Goal: Find specific page/section: Find specific page/section

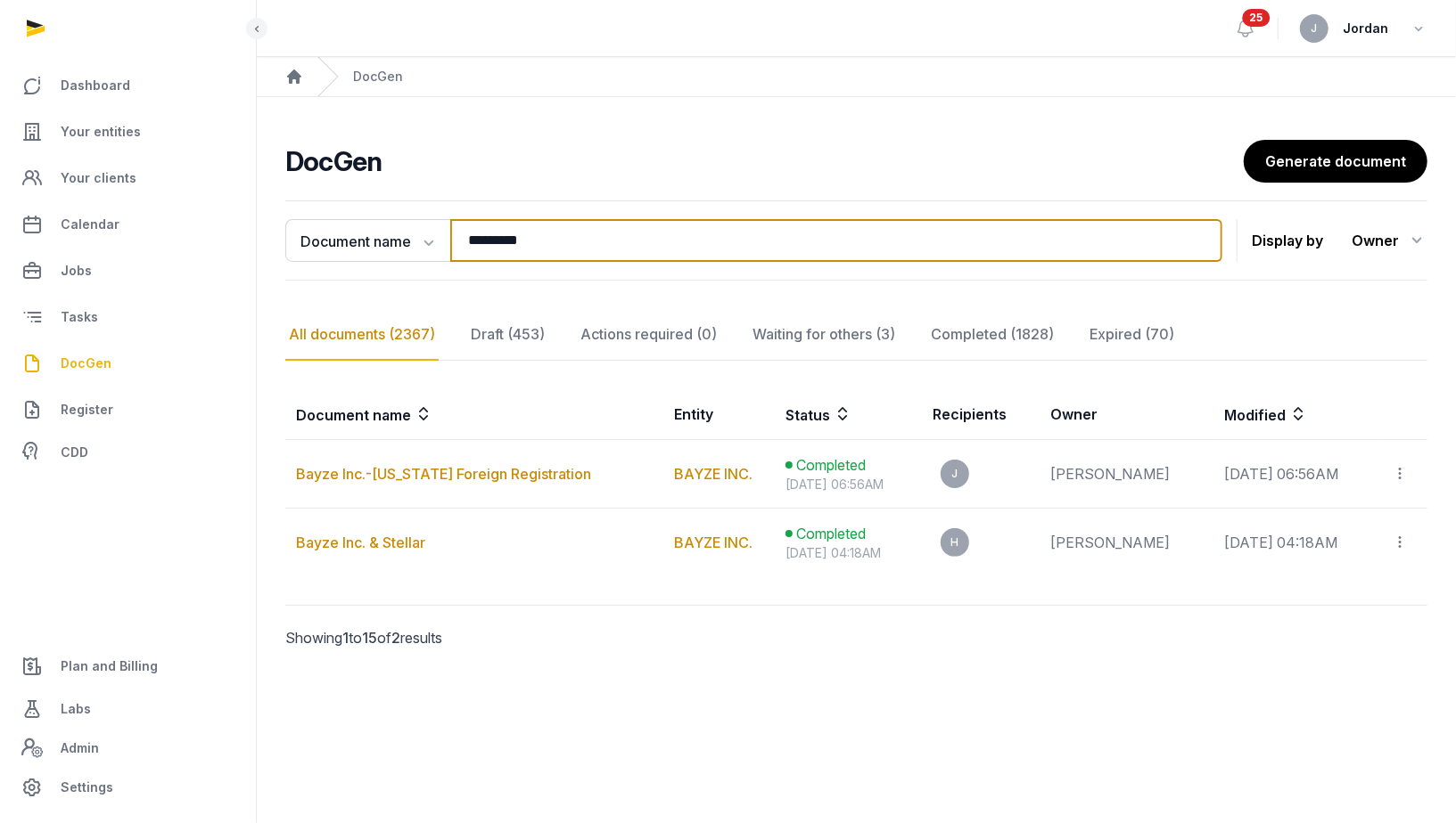
click at [598, 235] on input "*********" at bounding box center [836, 240] width 772 height 43
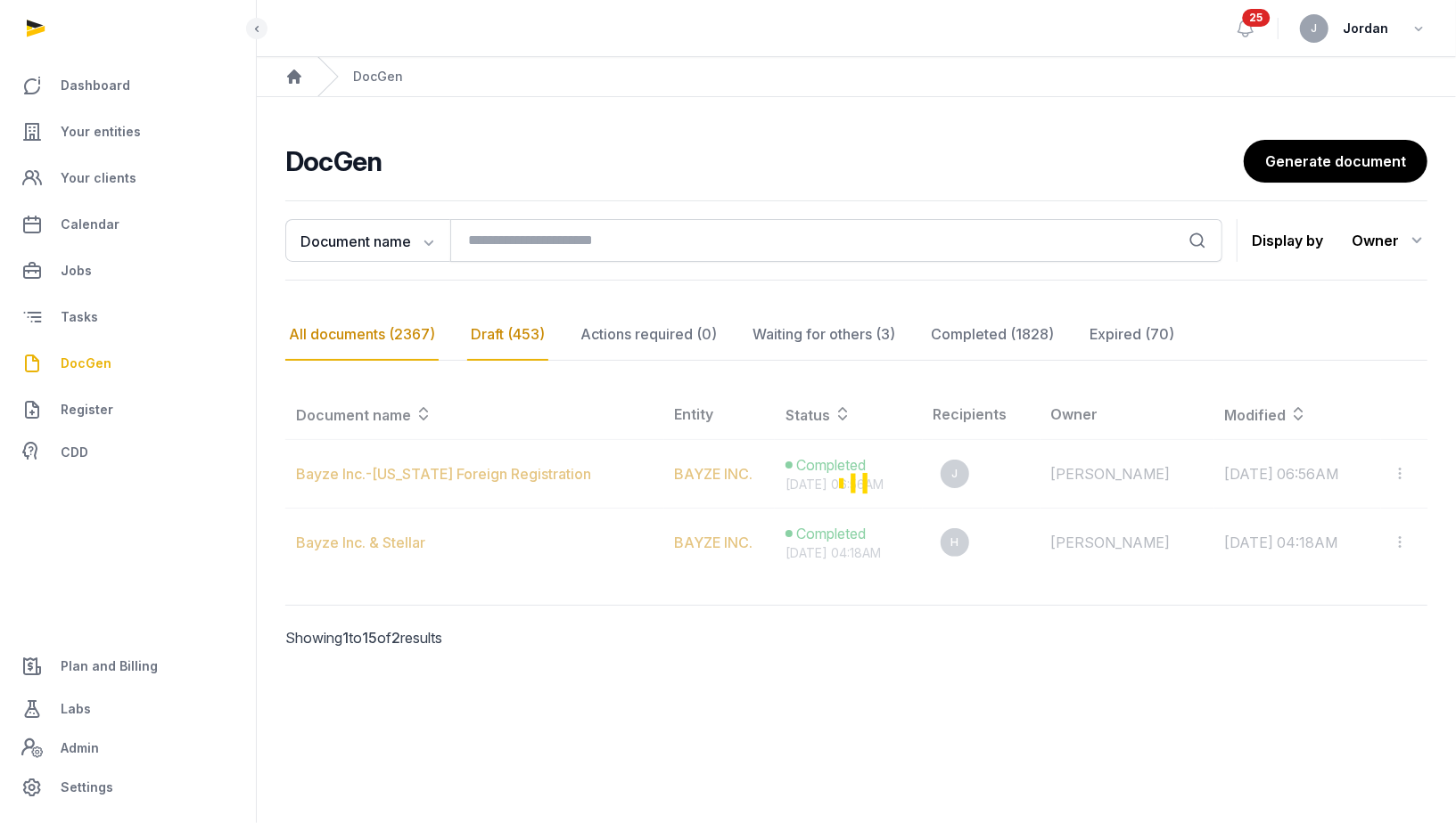
click at [531, 335] on div "Draft (453)" at bounding box center [508, 335] width 81 height 51
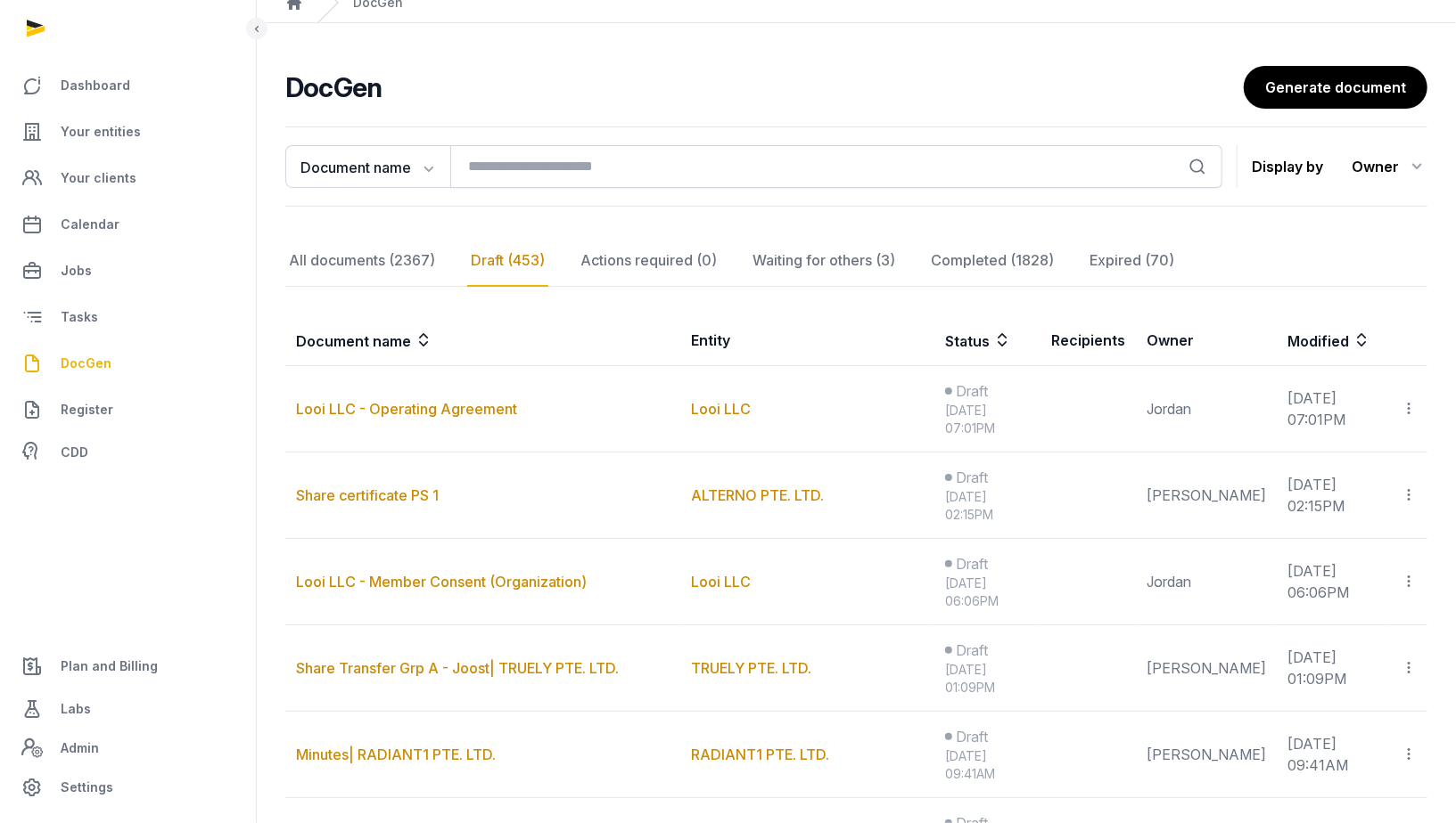
scroll to position [89, 0]
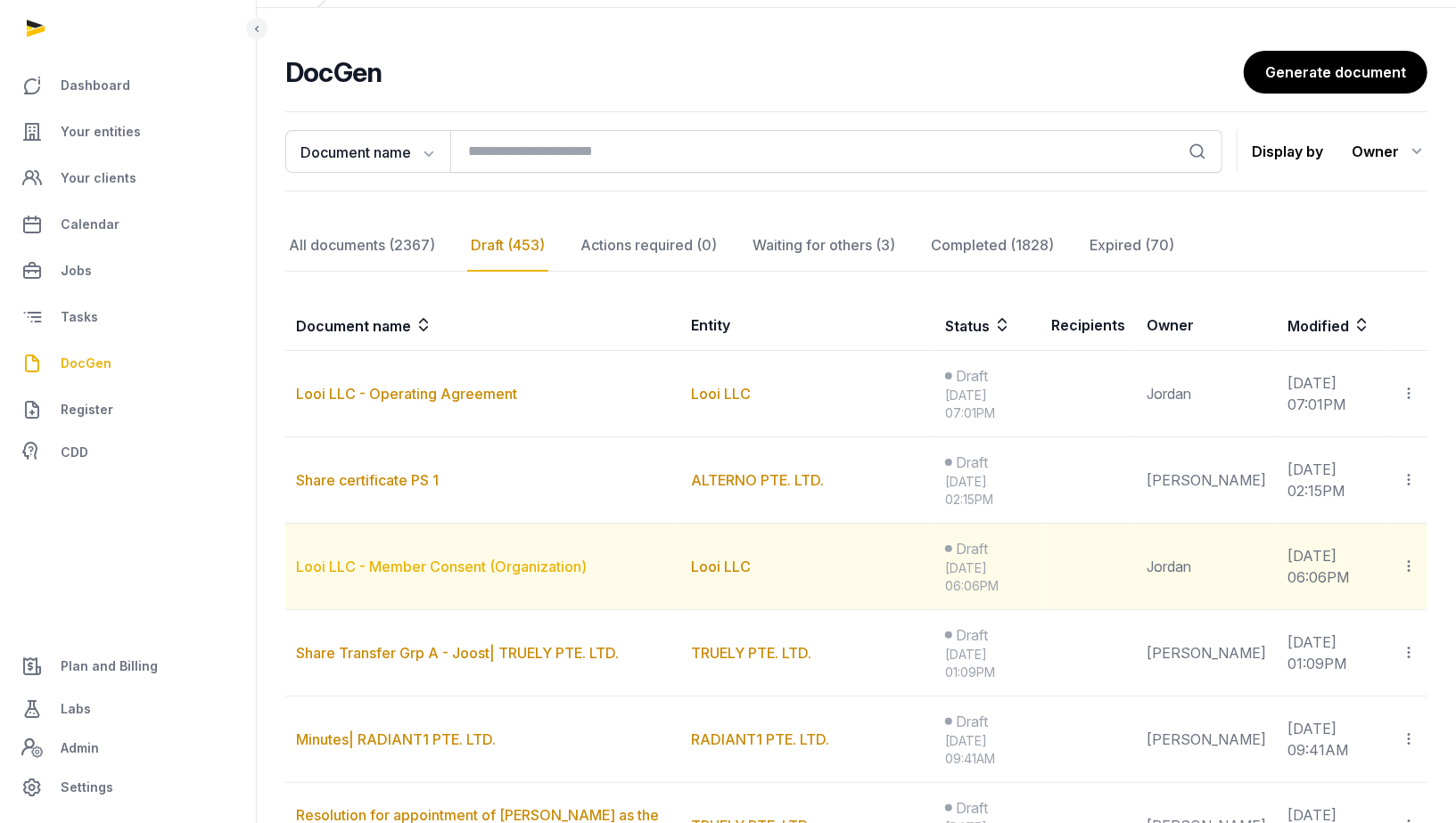
click at [571, 564] on link "Looi LLC - Member Consent (Organization)" at bounding box center [441, 566] width 291 height 18
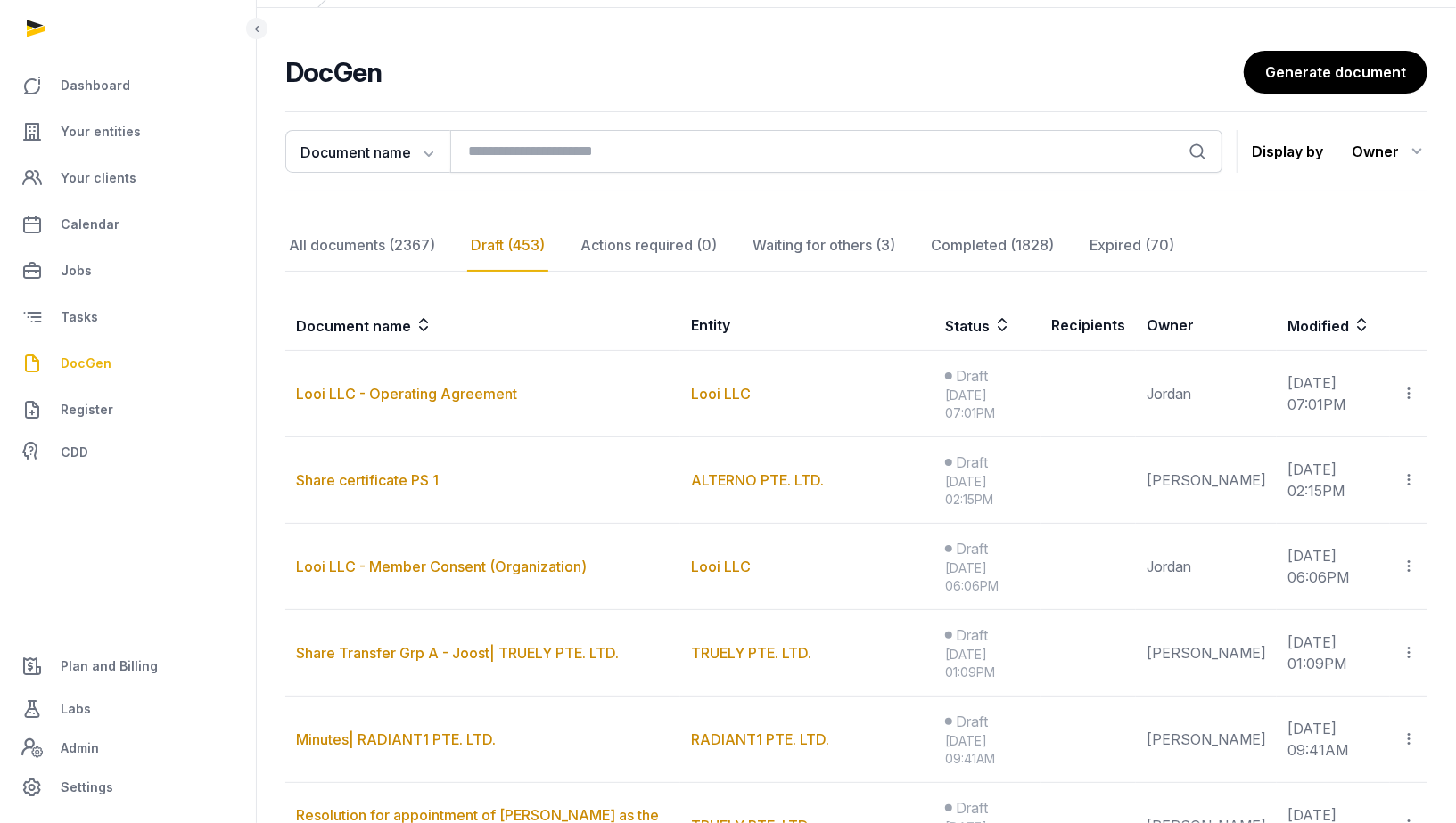
drag, startPoint x: 524, startPoint y: 563, endPoint x: 402, endPoint y: 564, distance: 122.0
click at [0, 0] on div "Loading" at bounding box center [0, 0] width 0 height 0
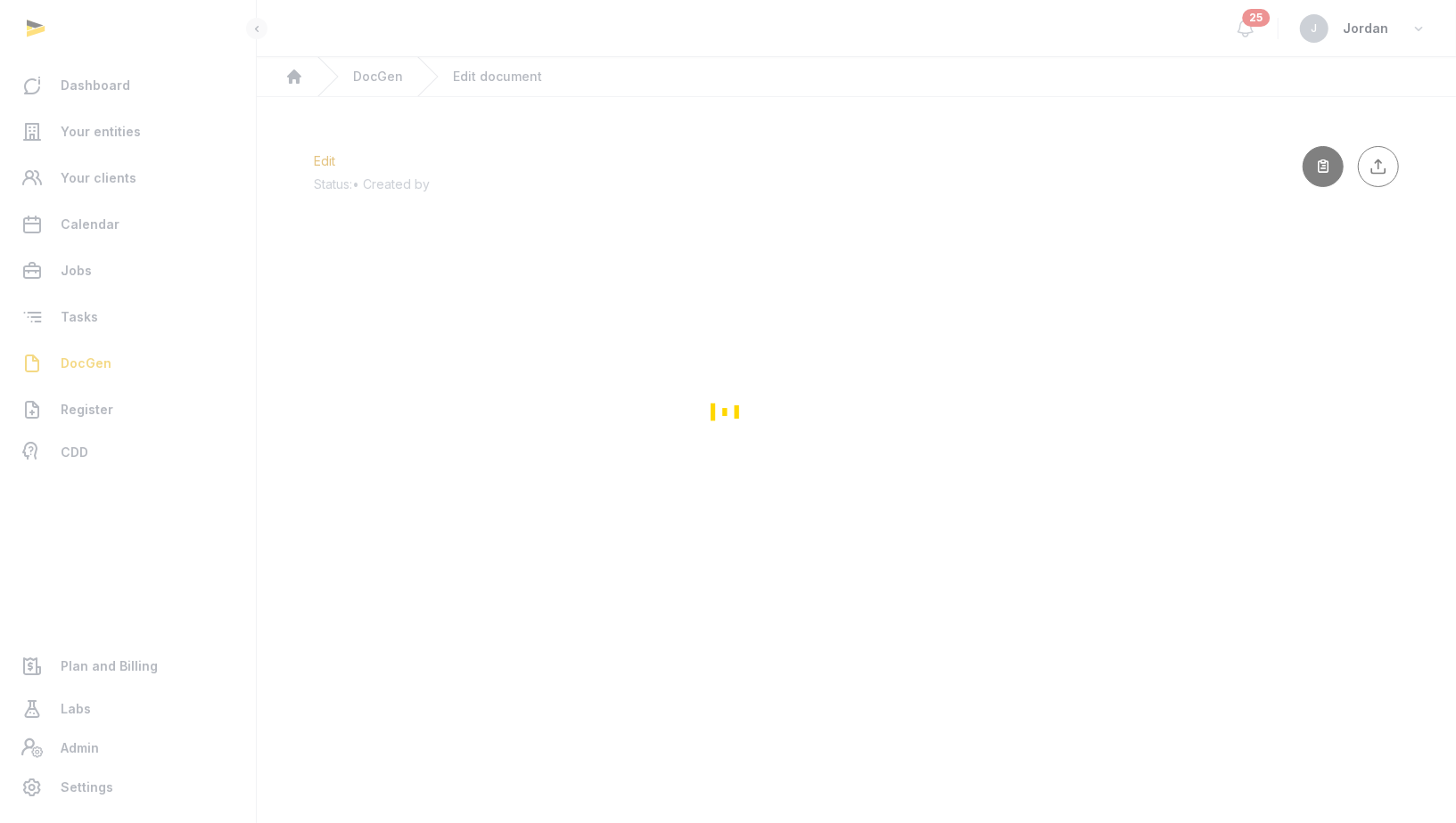
click at [402, 564] on div "Loading" at bounding box center [728, 411] width 1456 height 823
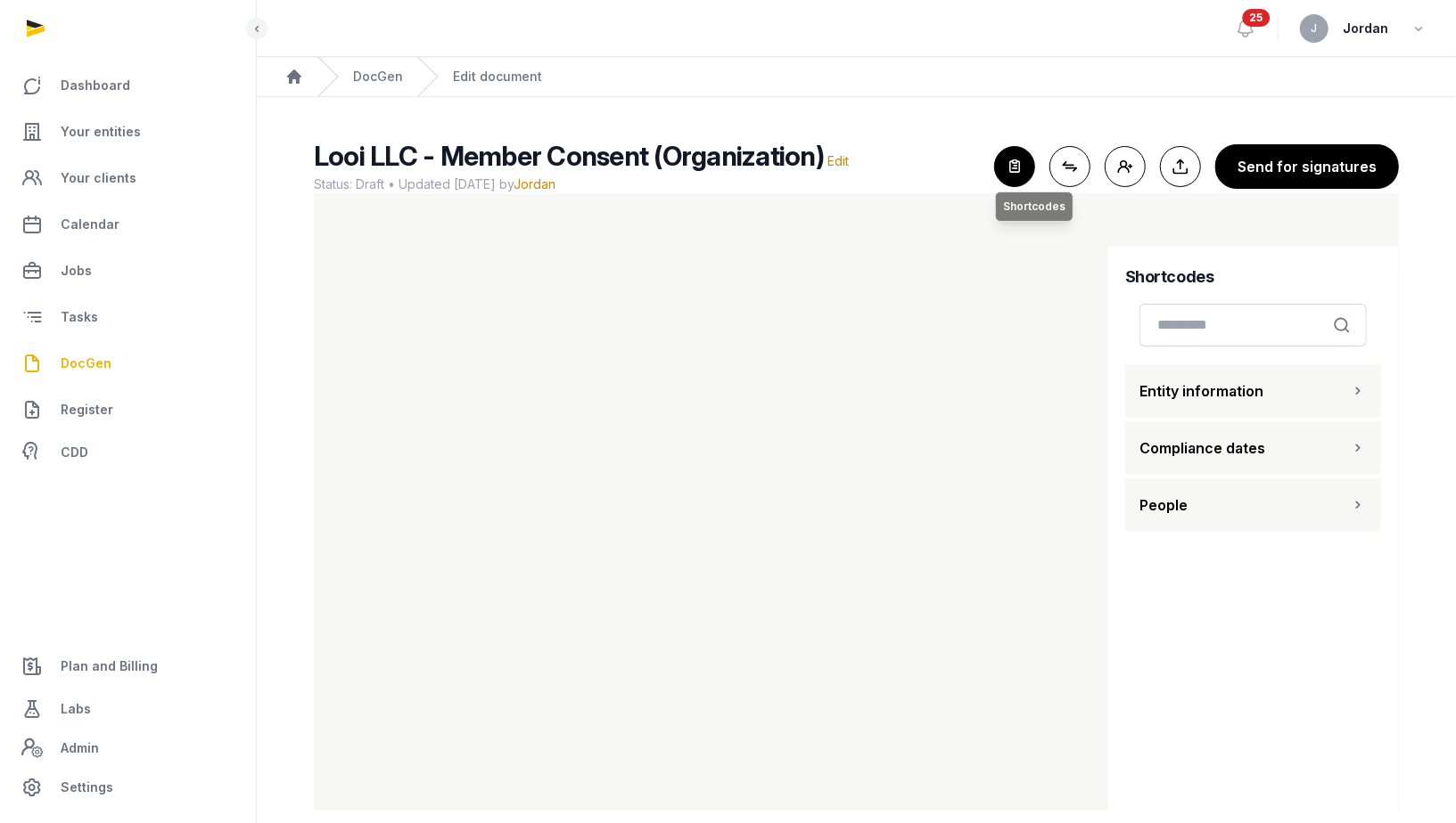
click at [1023, 160] on icon "button" at bounding box center [1014, 166] width 39 height 39
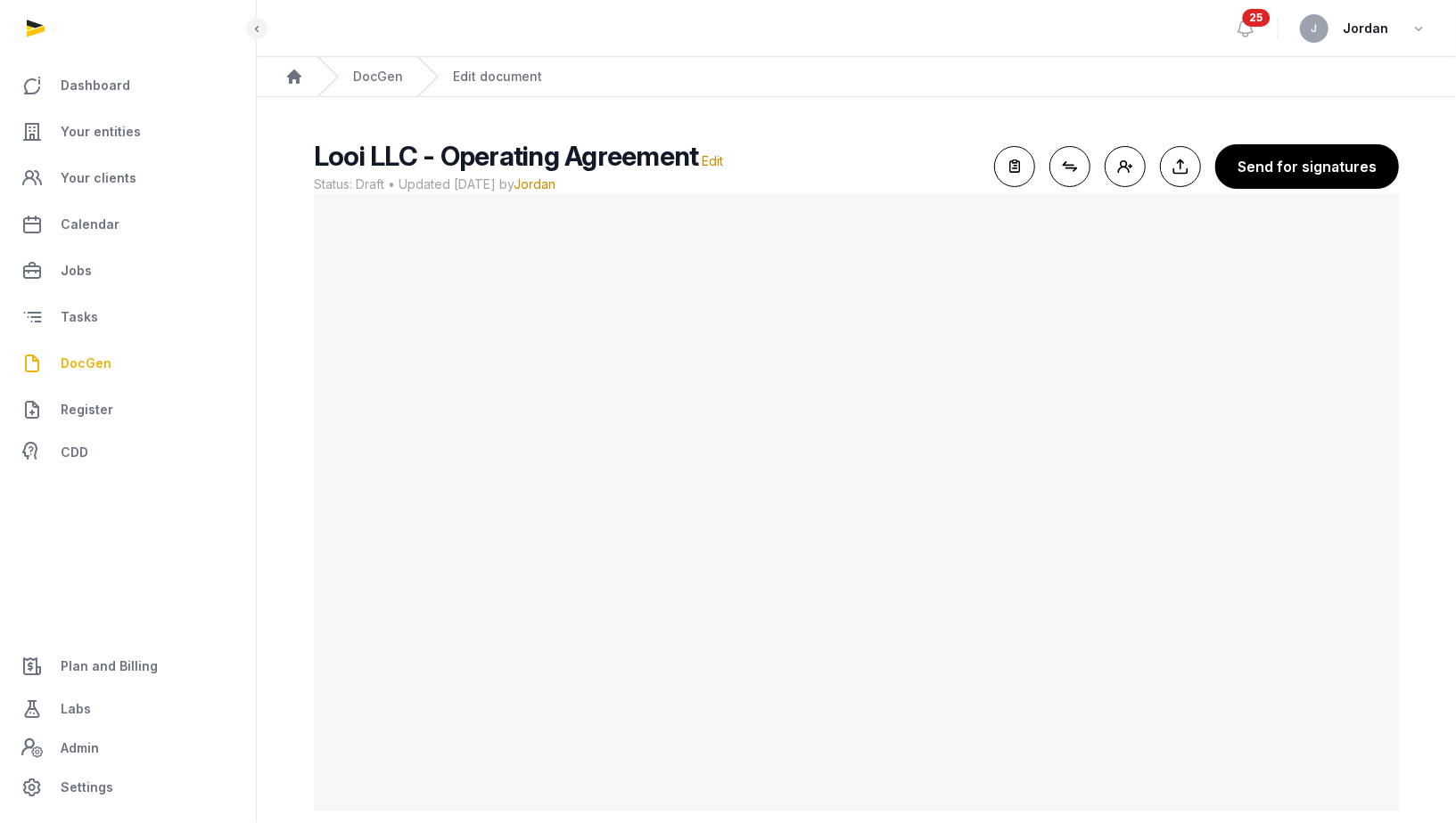
scroll to position [22, 0]
click at [137, 169] on link "Your clients" at bounding box center [128, 177] width 227 height 43
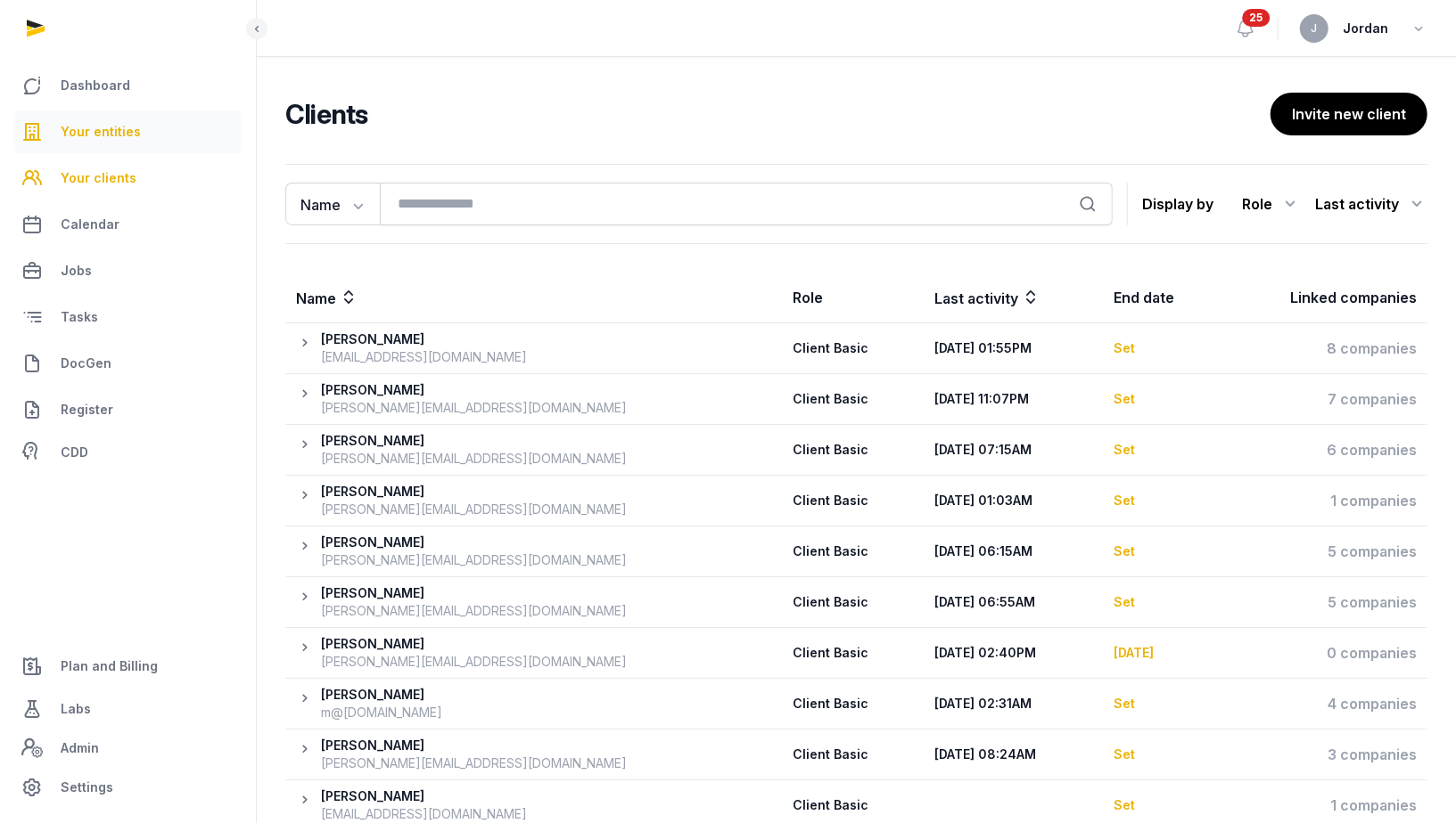
click at [135, 129] on span "Your entities" at bounding box center [101, 132] width 80 height 21
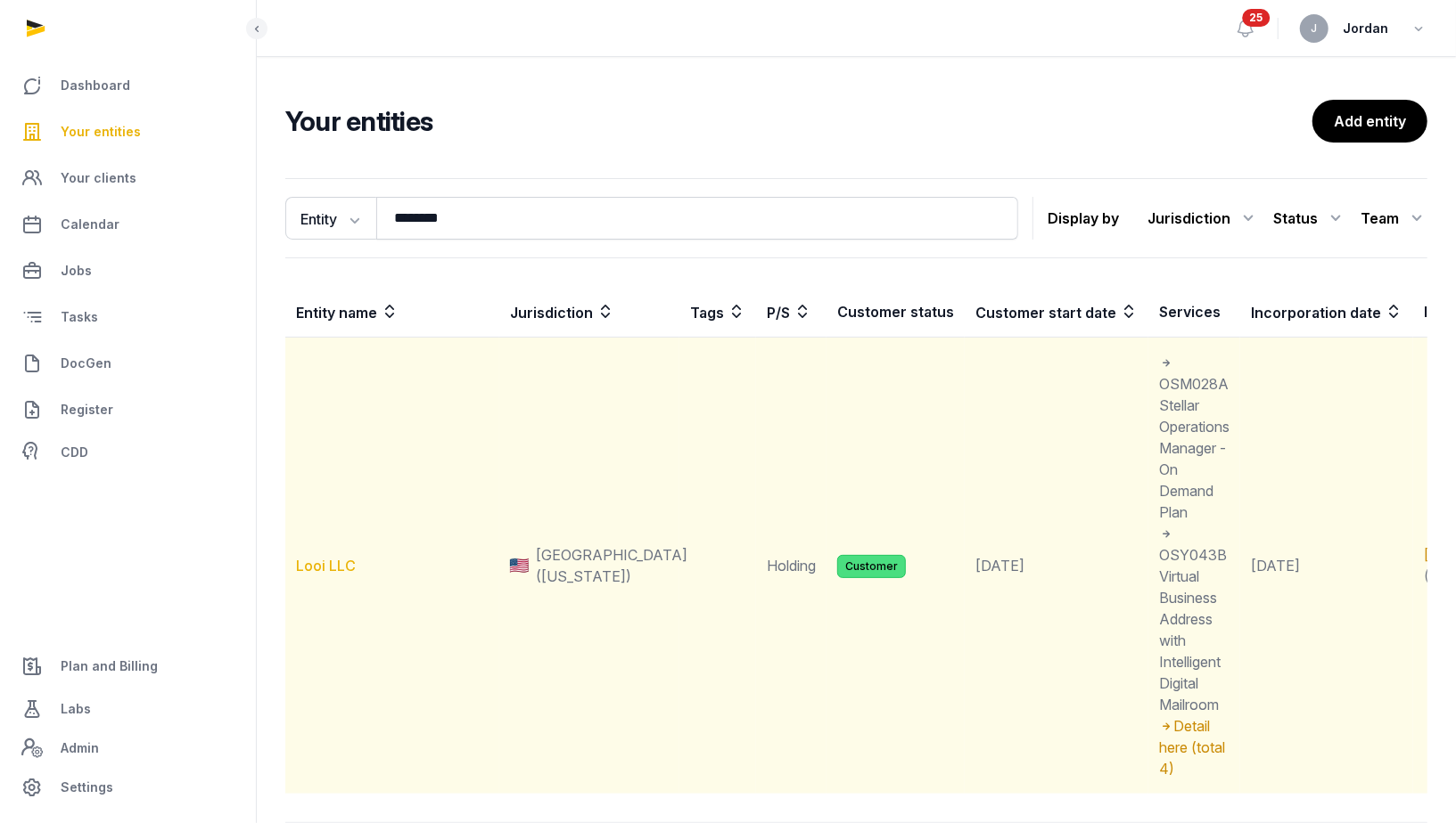
click at [333, 565] on link "Looi LLC" at bounding box center [325, 566] width 60 height 18
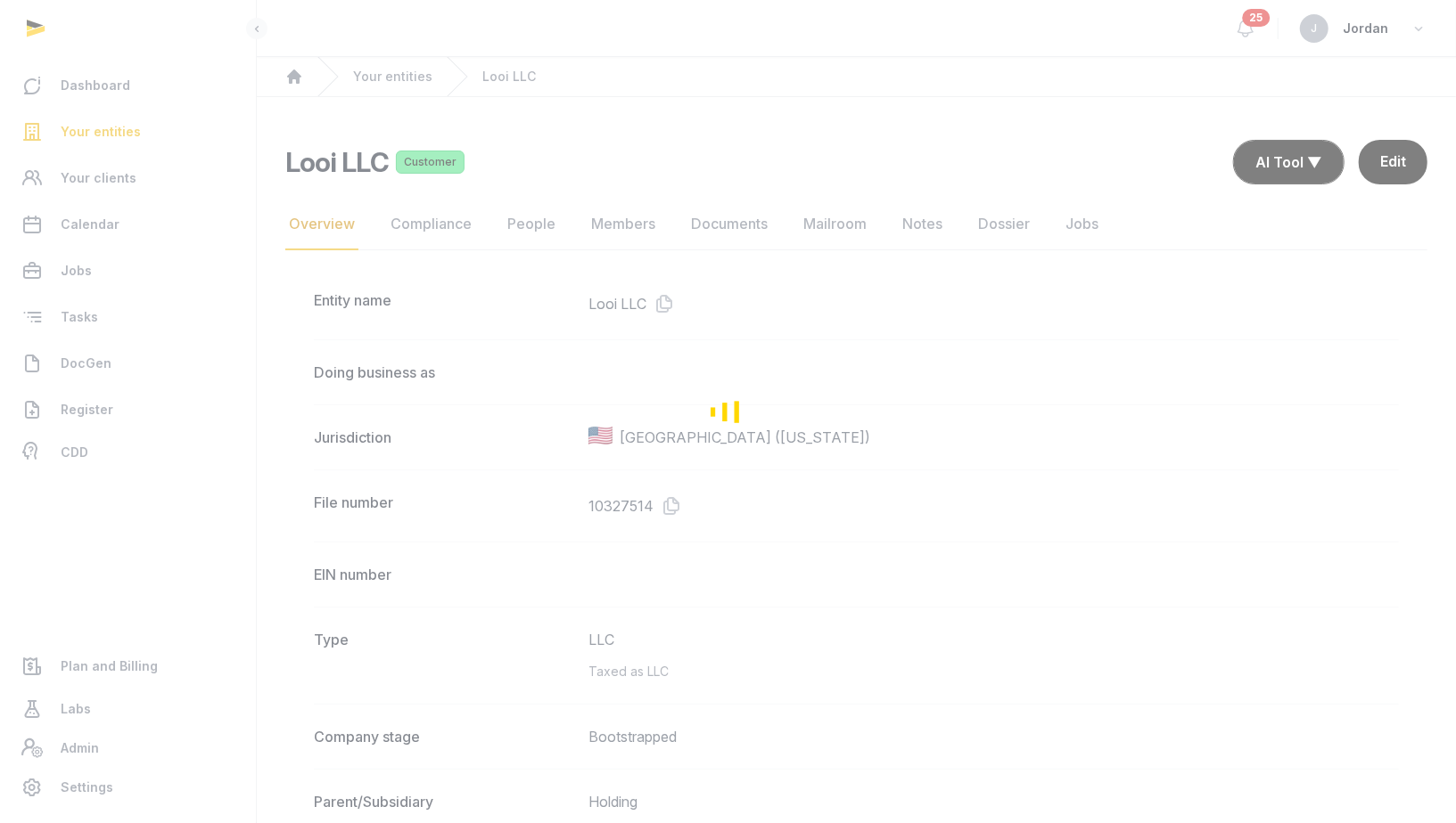
click at [529, 232] on div "Loading" at bounding box center [728, 411] width 1456 height 823
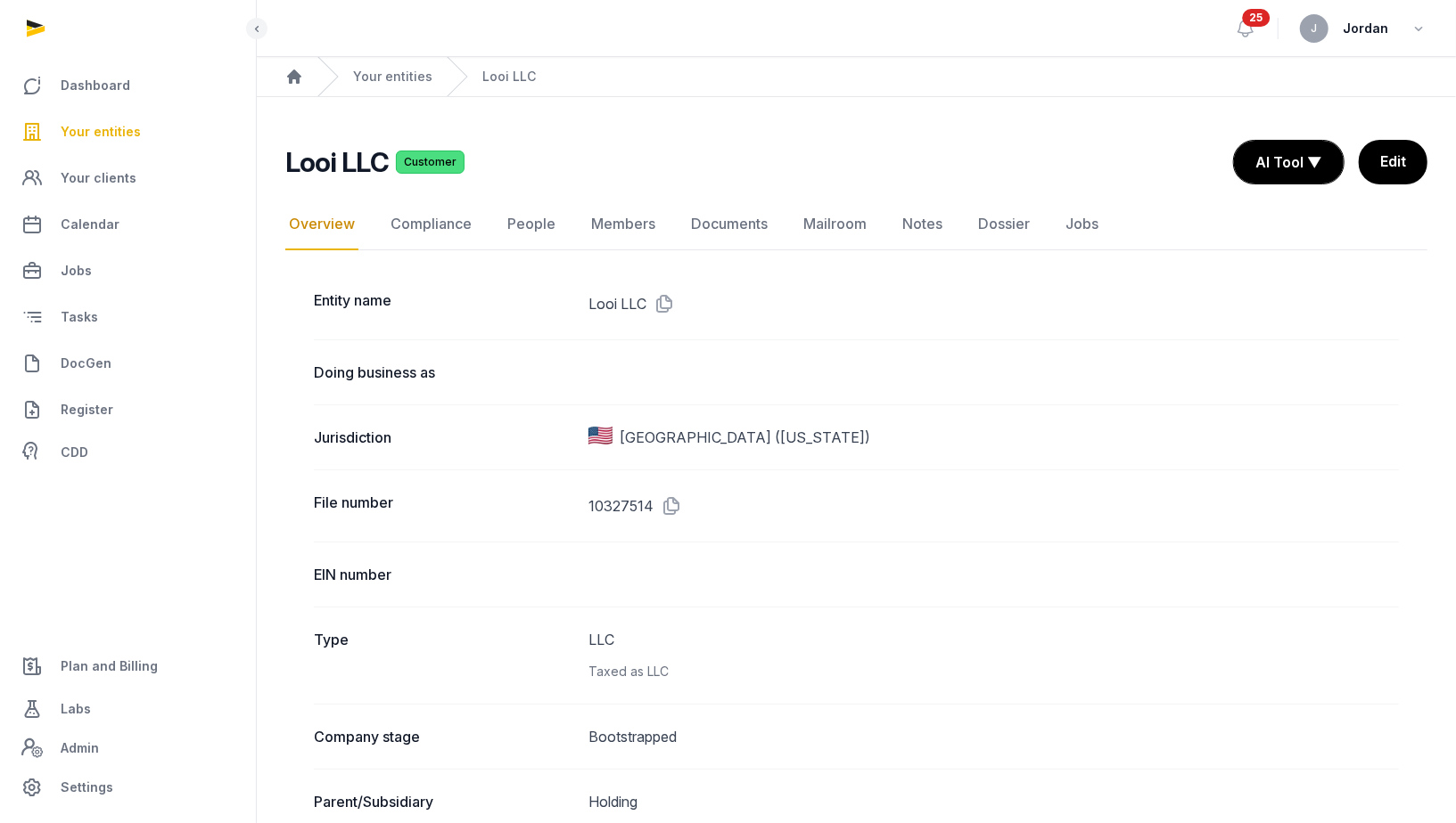
click at [529, 232] on link "People" at bounding box center [531, 224] width 55 height 51
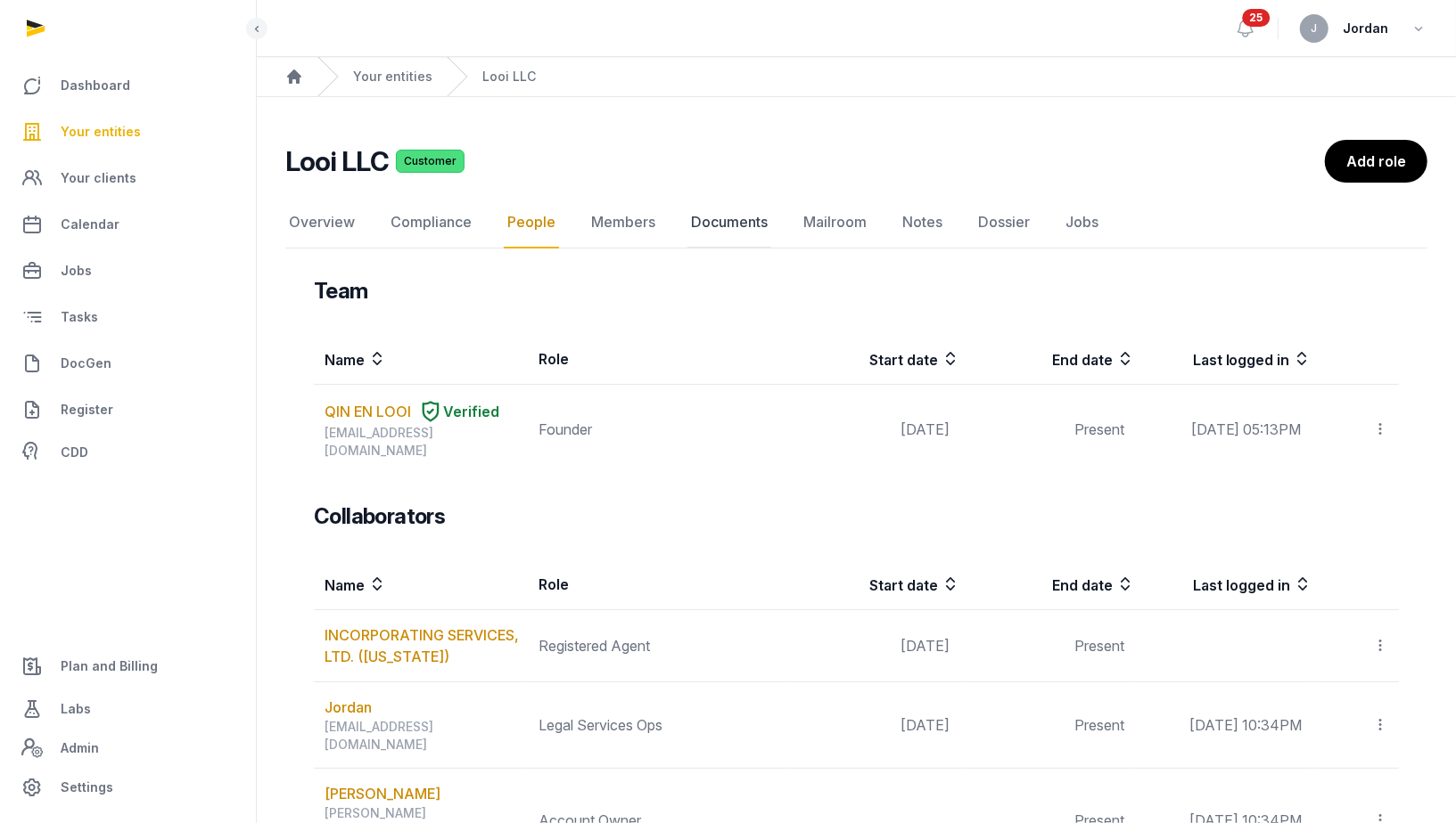
click at [719, 231] on link "Documents" at bounding box center [729, 222] width 84 height 51
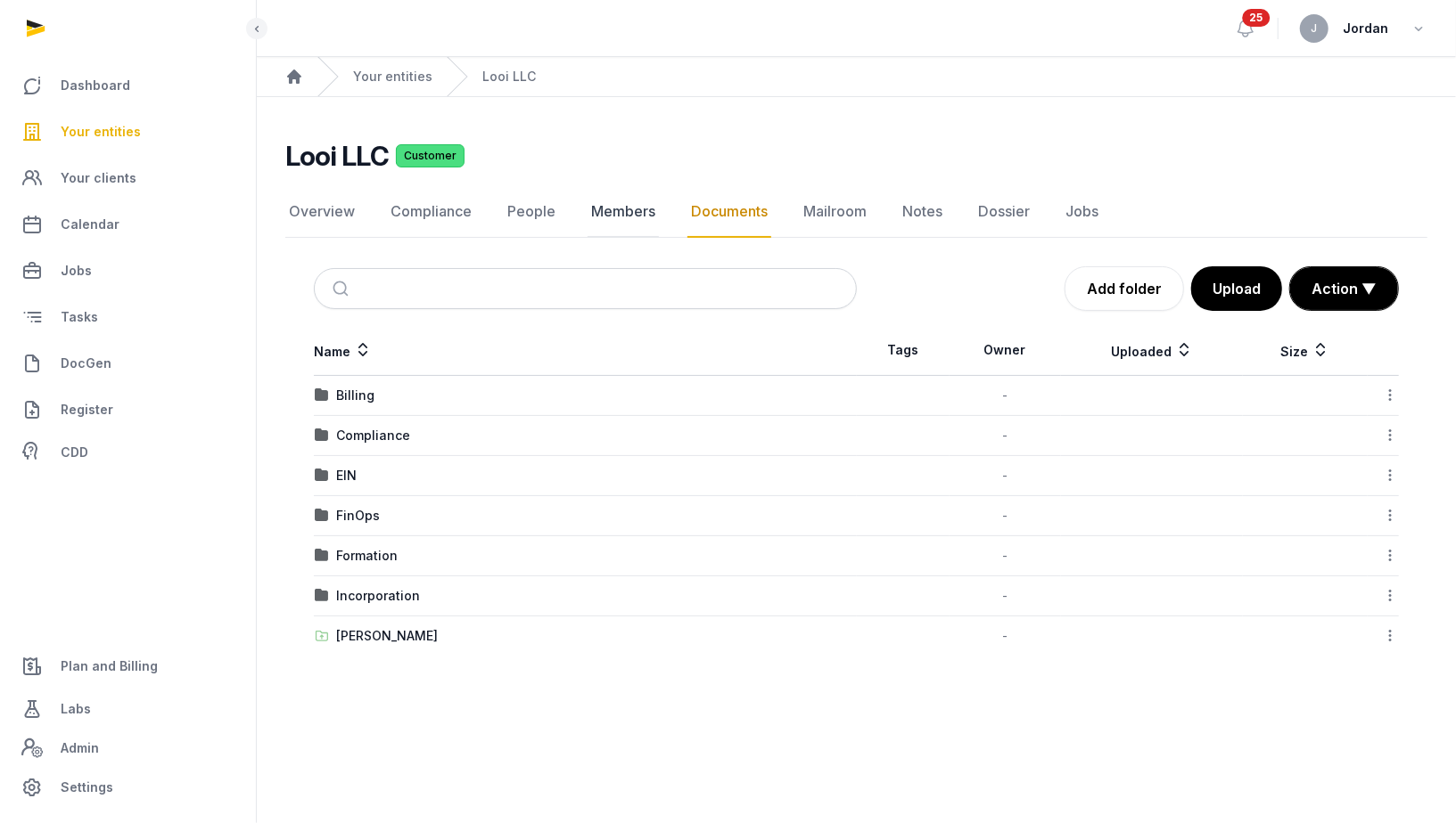
click at [632, 220] on link "Members" at bounding box center [623, 212] width 72 height 51
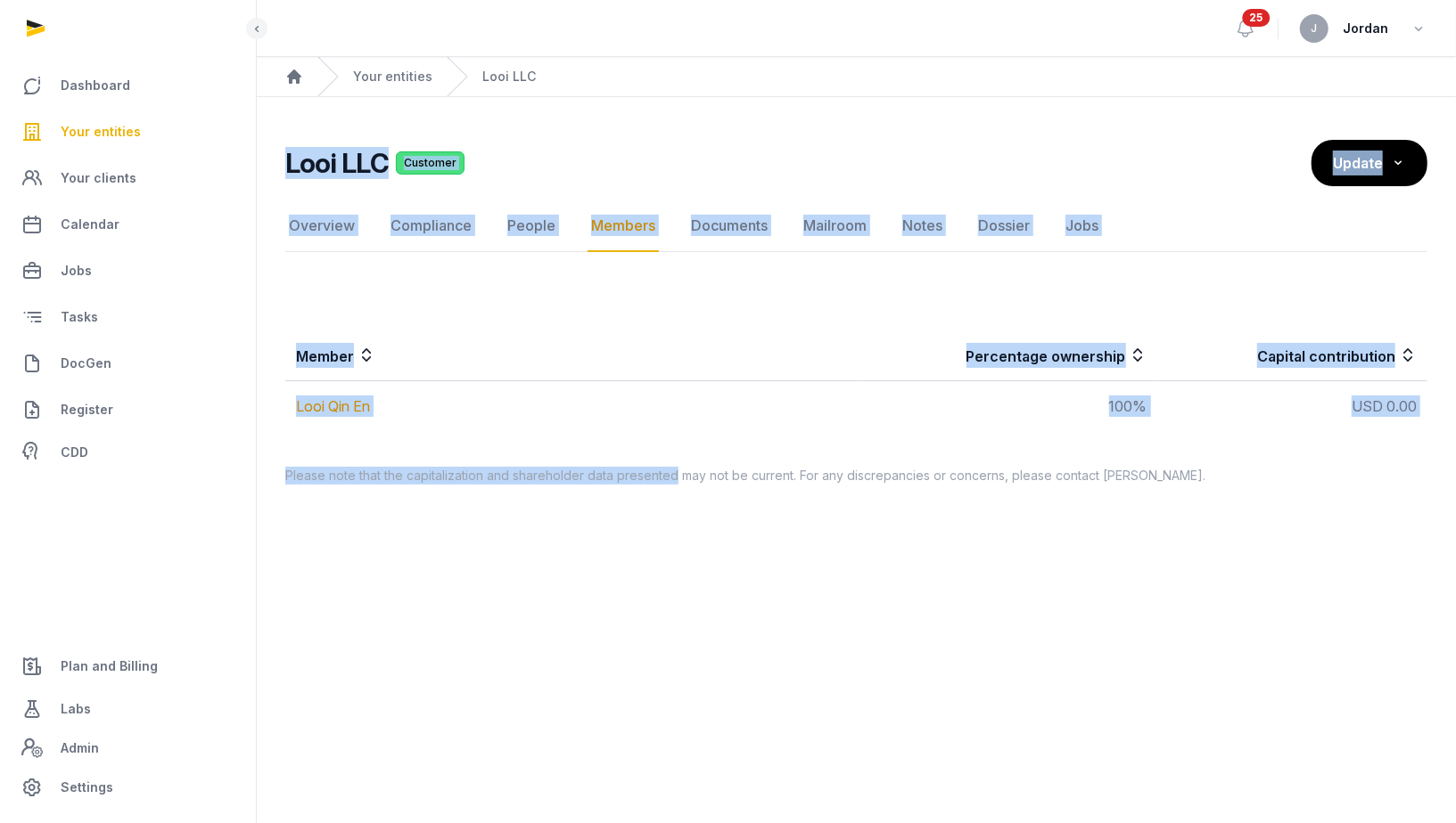
drag, startPoint x: 279, startPoint y: 137, endPoint x: 674, endPoint y: 468, distance: 515.4
click at [675, 470] on main "Looi LLC Customer Members Overview Compliance People Members Documents Mailroom…" at bounding box center [856, 309] width 1199 height 423
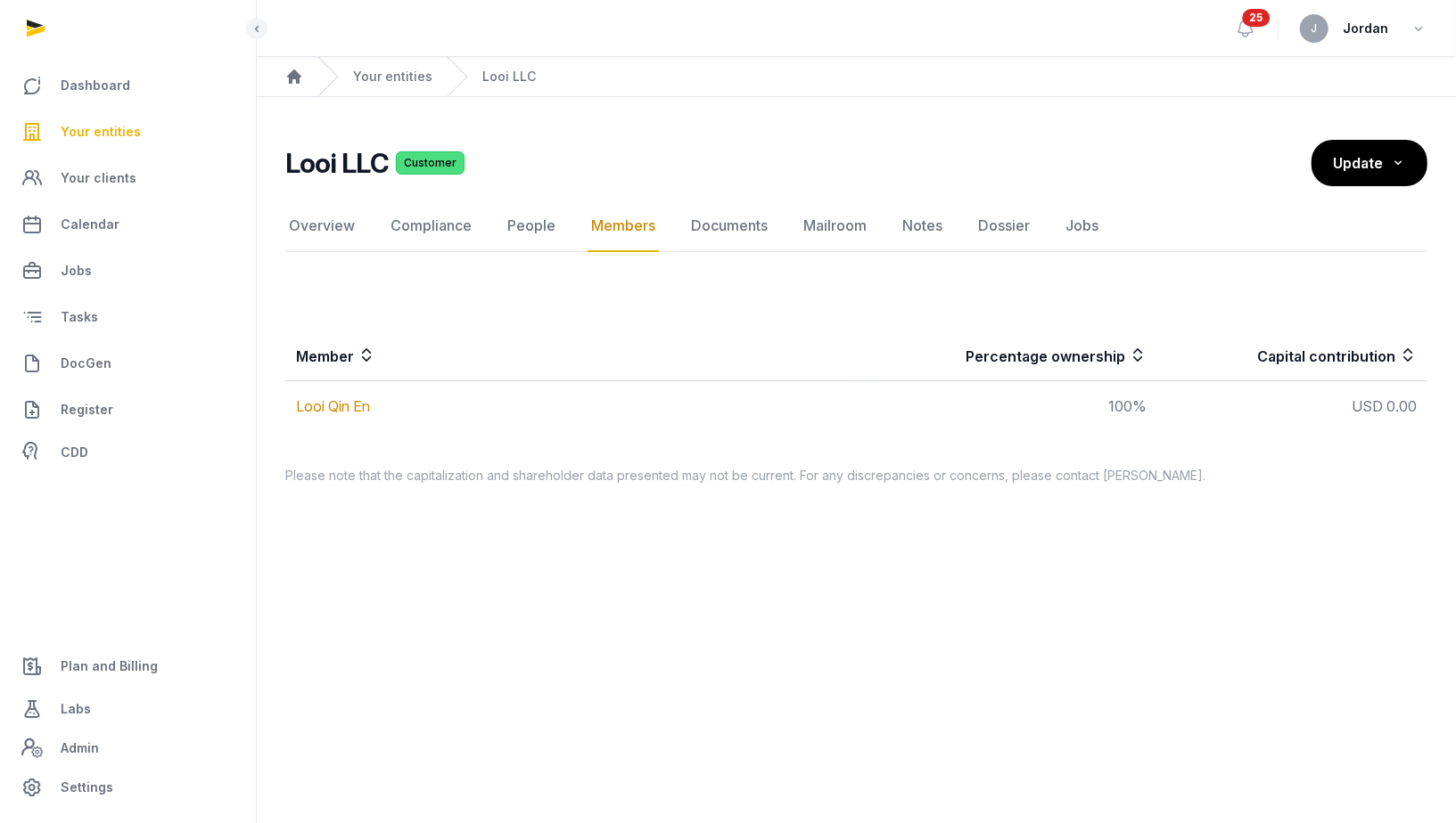
click at [754, 552] on main "Open sidebar 25 J Jordan Home Your entities Looi LLC Looi LLC Customer Members …" at bounding box center [728, 411] width 1456 height 823
